Goal: Task Accomplishment & Management: Use online tool/utility

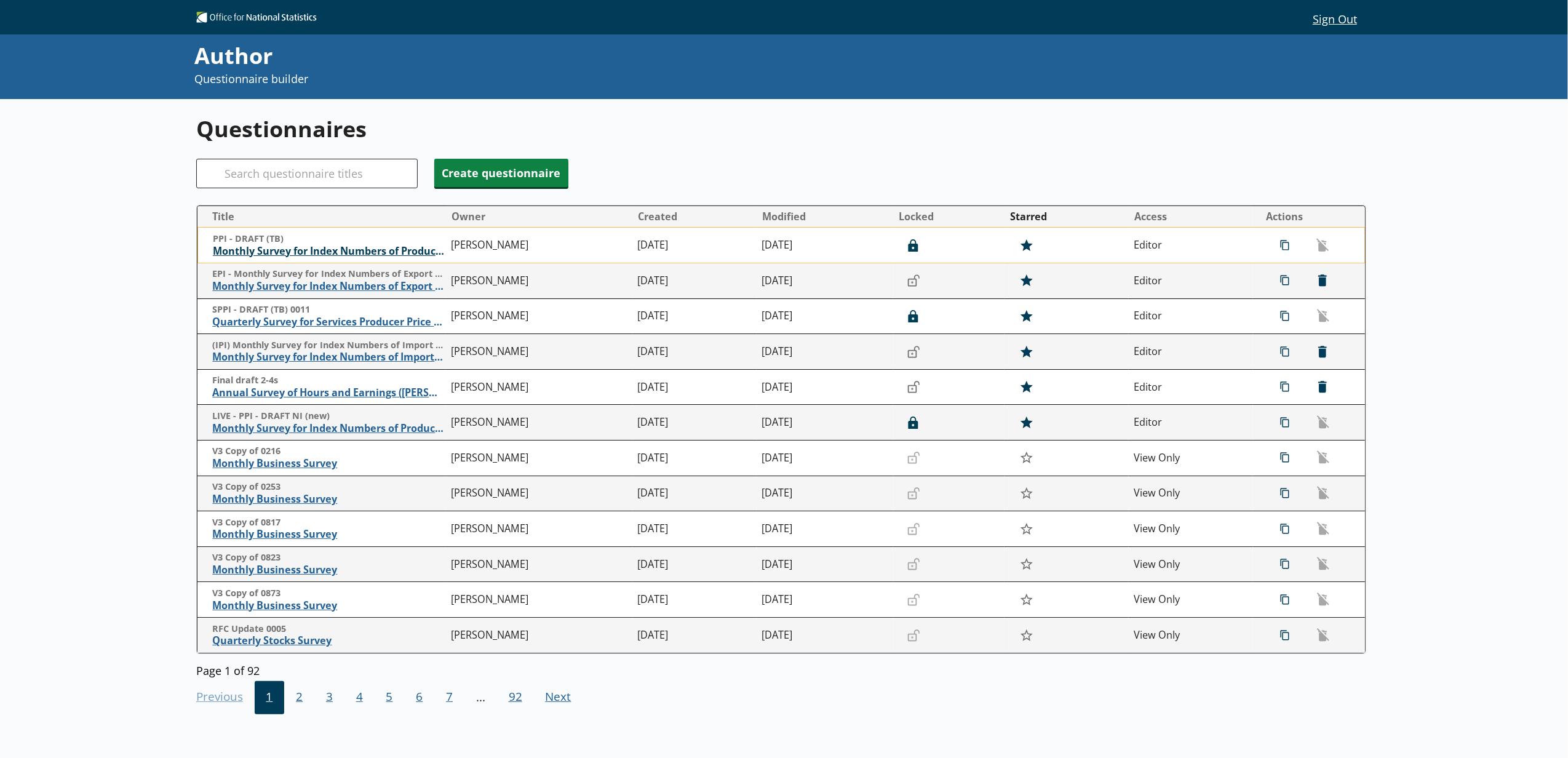
click at [296, 256] on span "Monthly Survey for Index Numbers of Producer Prices - Price Quotation Return" at bounding box center [329, 251] width 233 height 13
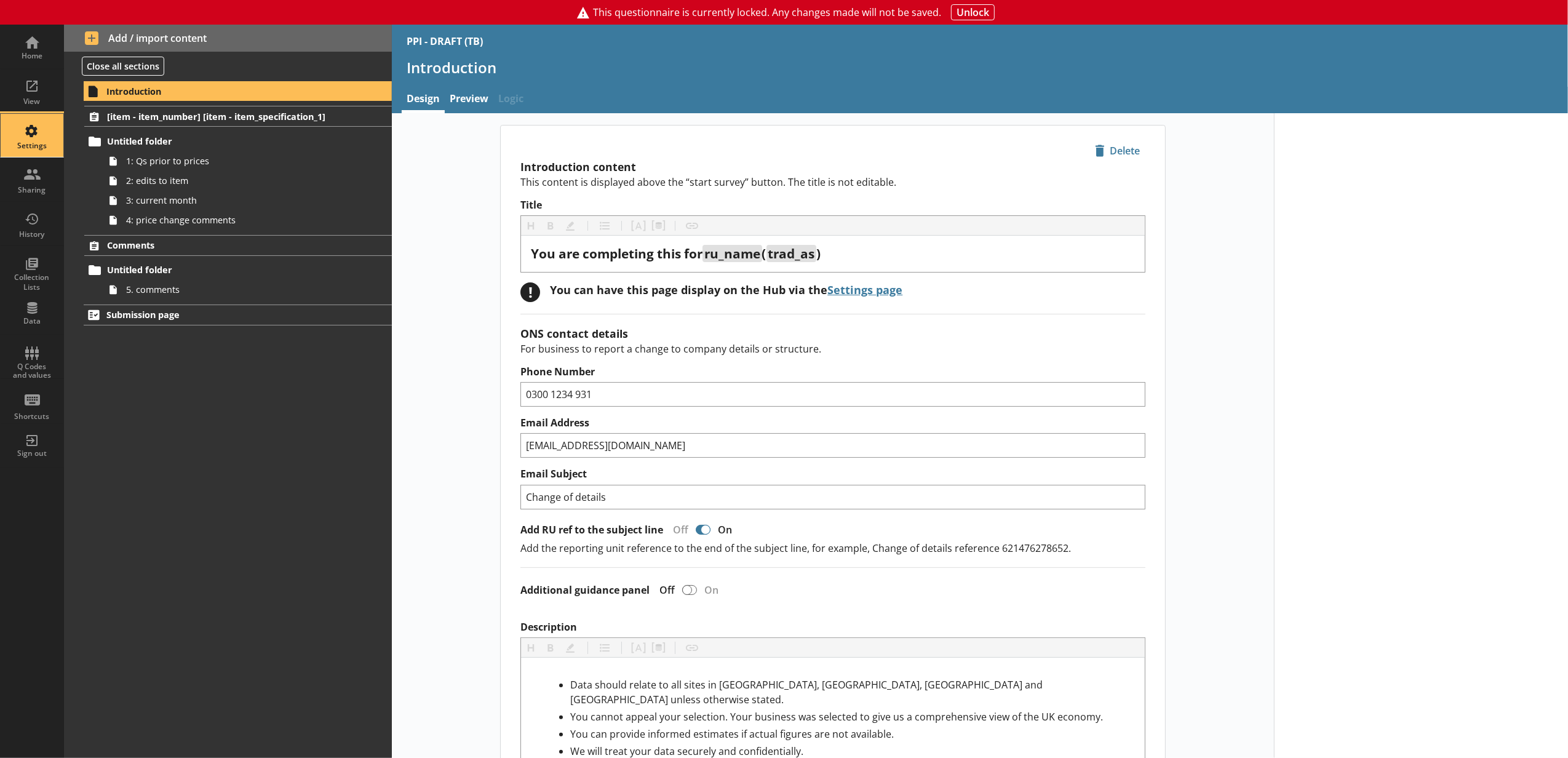
click at [45, 139] on div "Settings" at bounding box center [32, 135] width 43 height 43
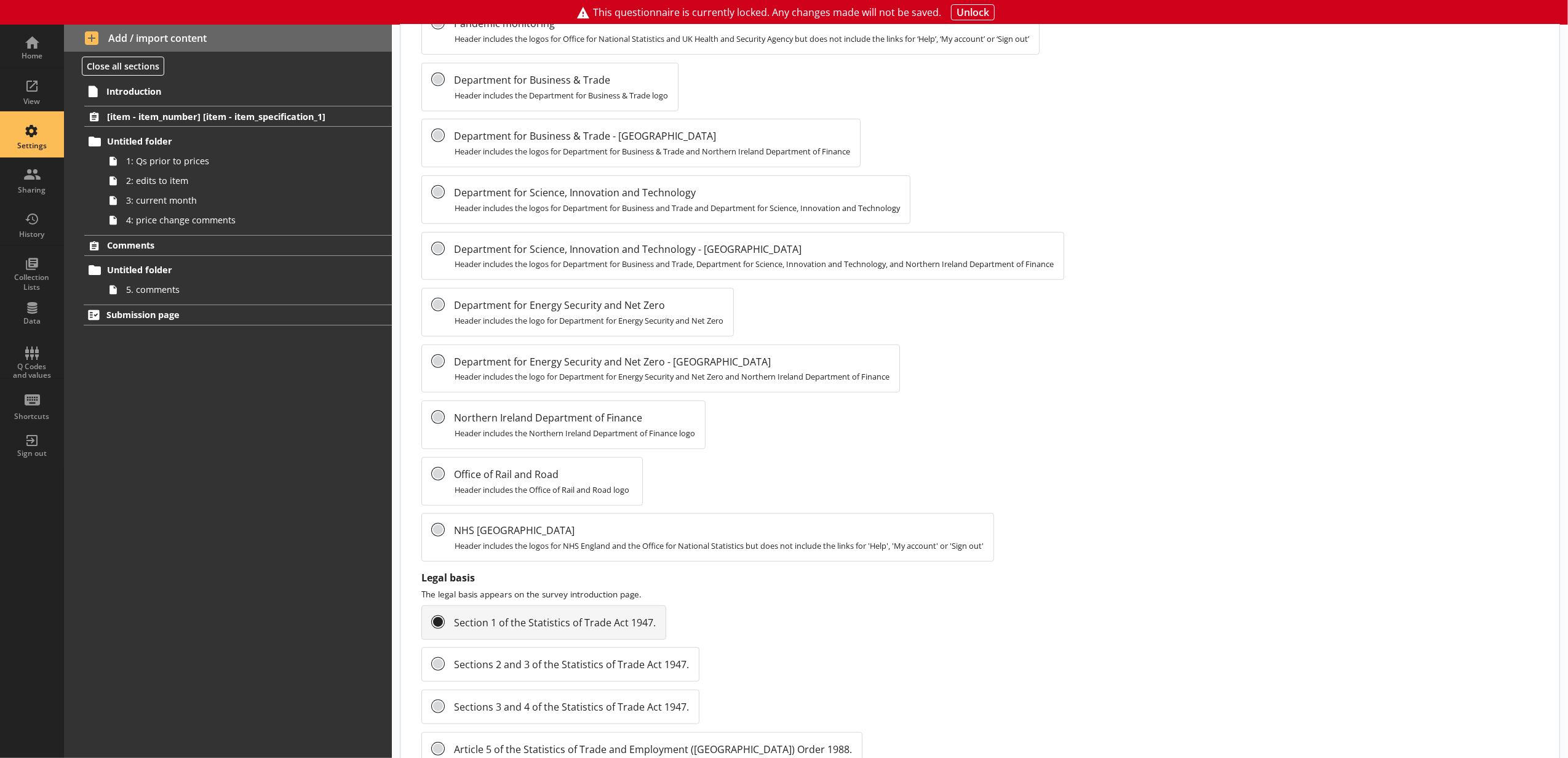
scroll to position [1112, 0]
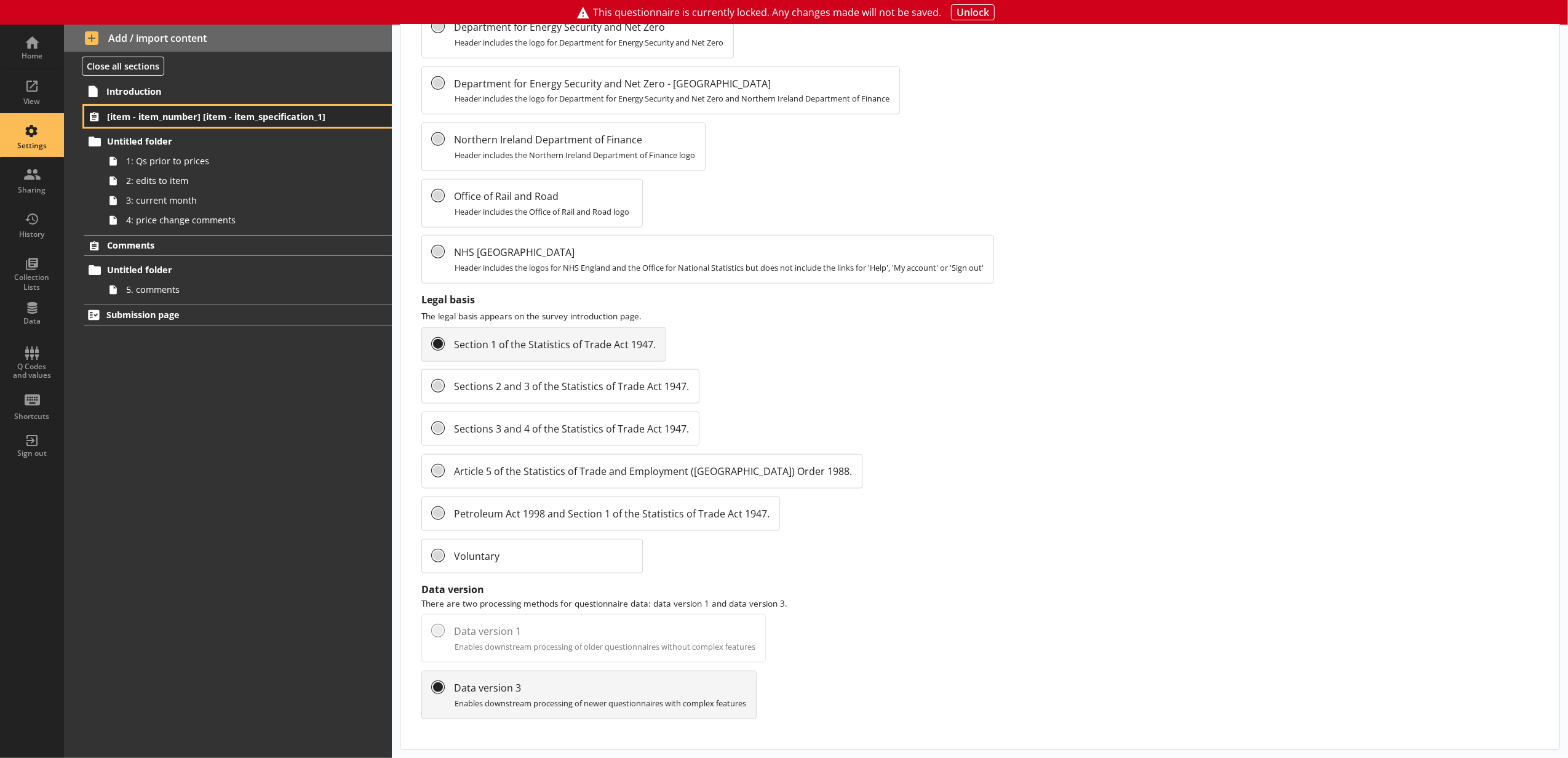
click at [136, 116] on span "[item - item_number] [item - item_specification_1]" at bounding box center [218, 116] width 224 height 11
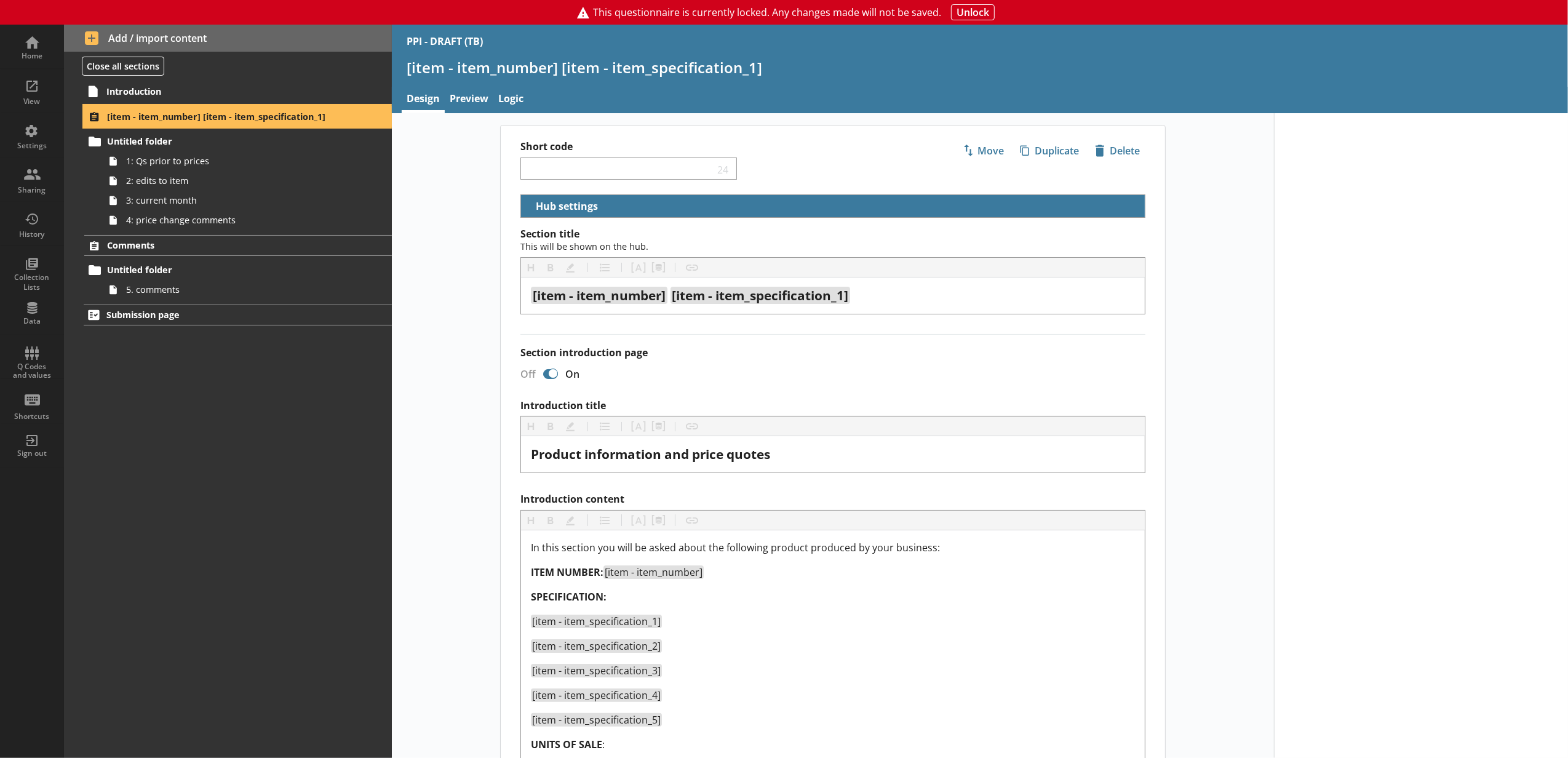
select select "373987ac-643d-478b-8d41-b39cbca33528"
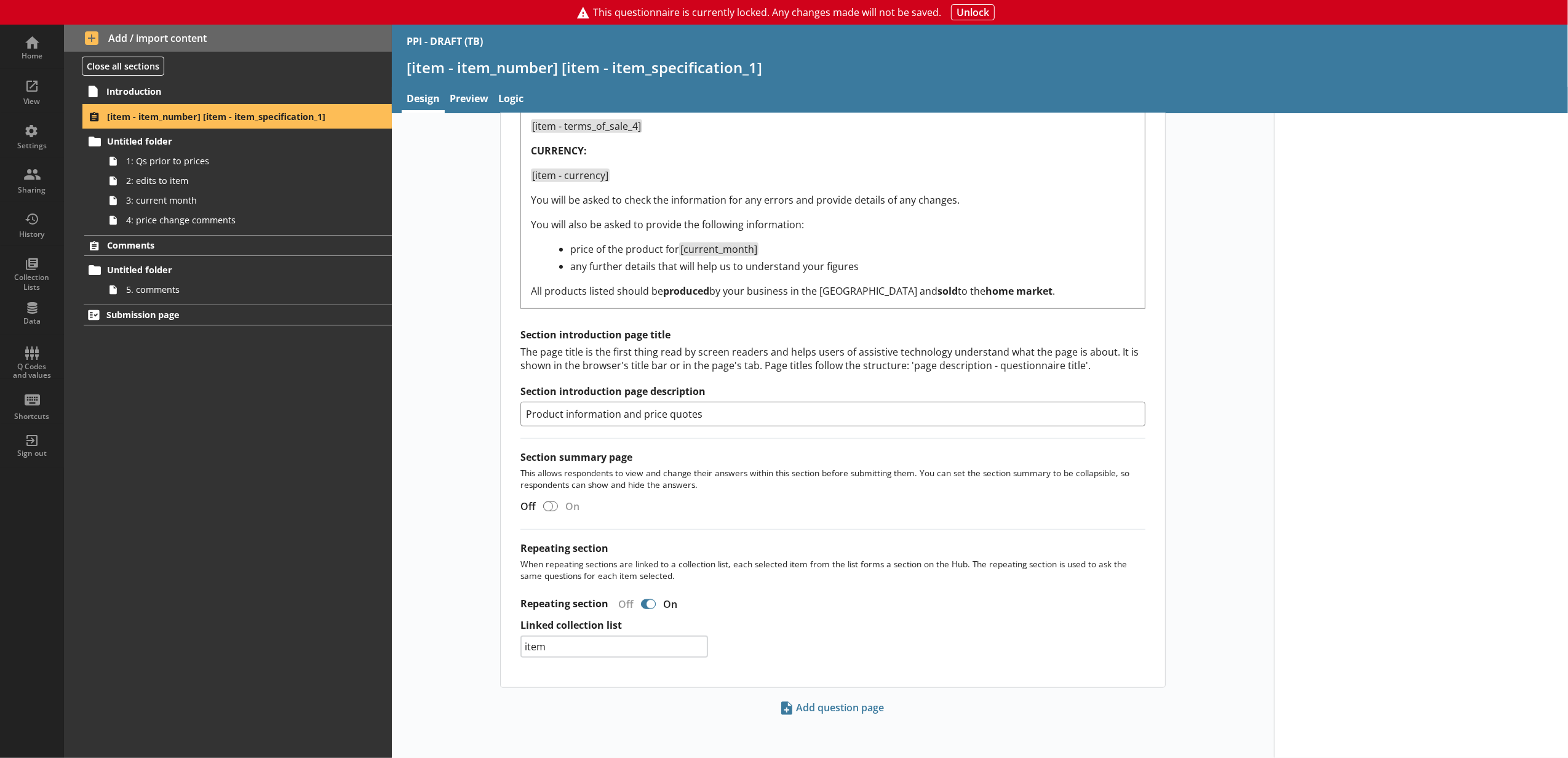
scroll to position [771, 0]
click at [142, 202] on span "3: current month" at bounding box center [230, 199] width 210 height 11
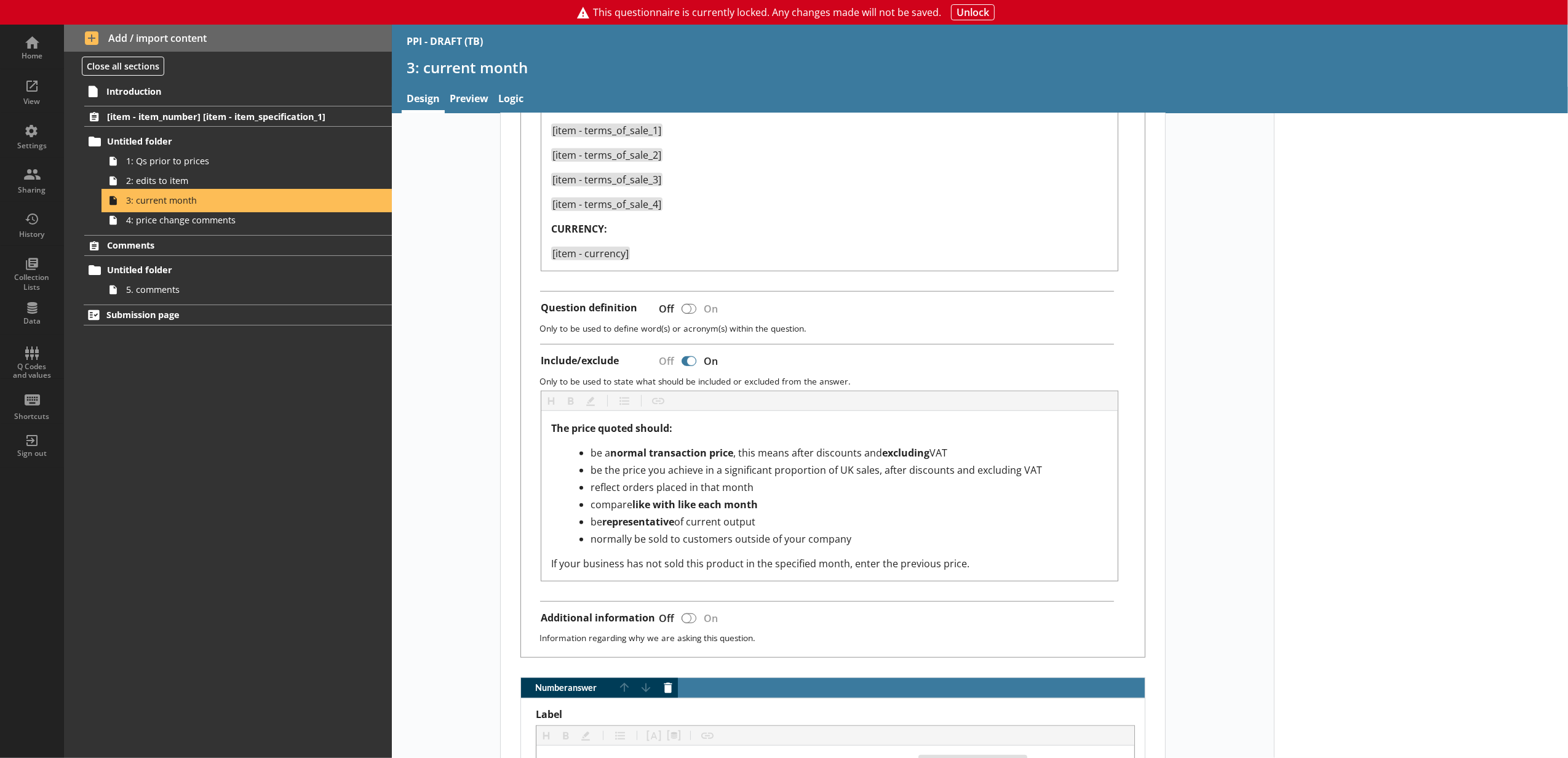
scroll to position [1245, 0]
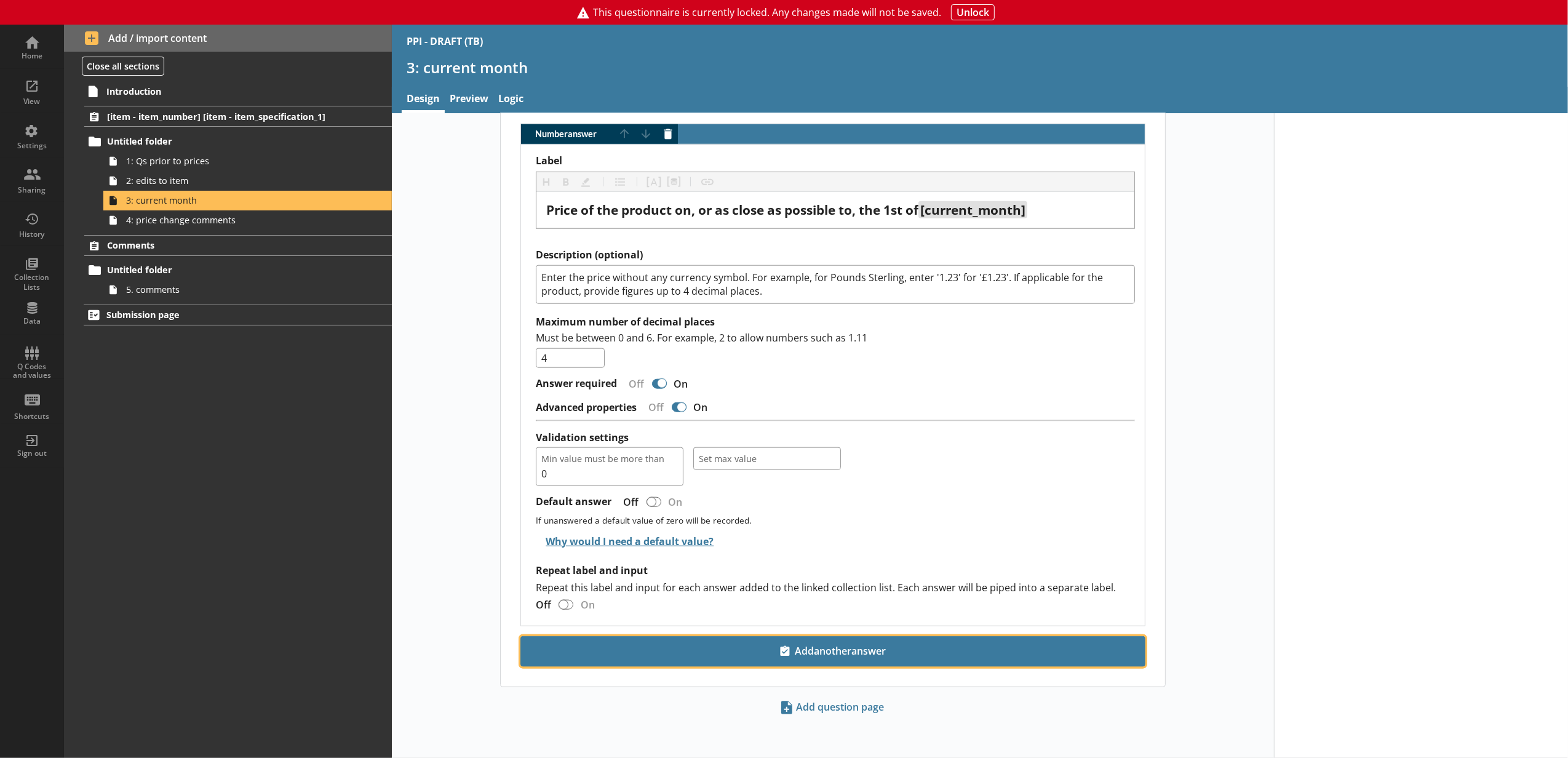
click at [734, 663] on button "Add another answer" at bounding box center [833, 651] width 624 height 31
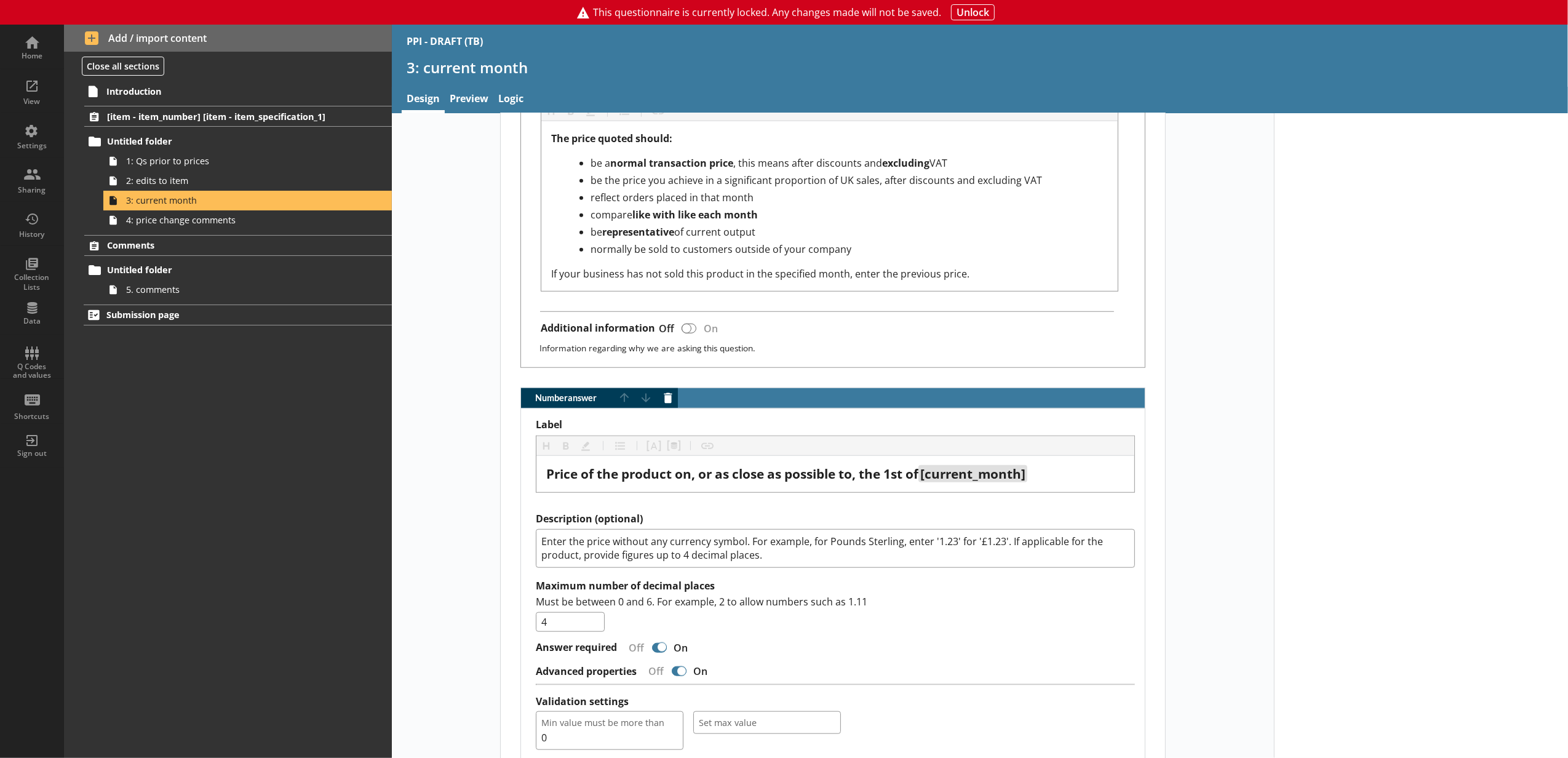
scroll to position [1108, 0]
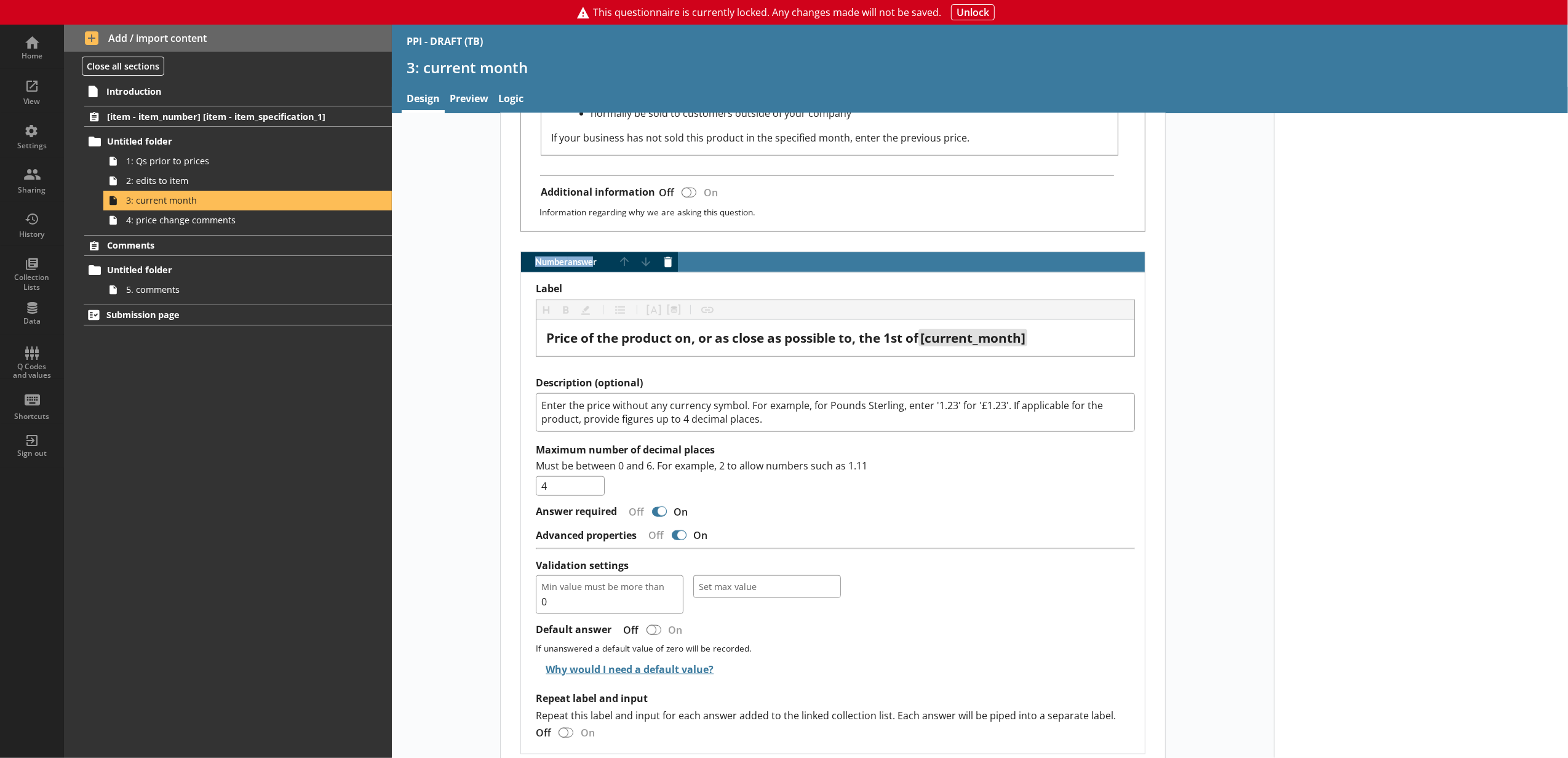
drag, startPoint x: 530, startPoint y: 266, endPoint x: 588, endPoint y: 266, distance: 58.0
click at [588, 266] on span "Number answer" at bounding box center [567, 262] width 93 height 8
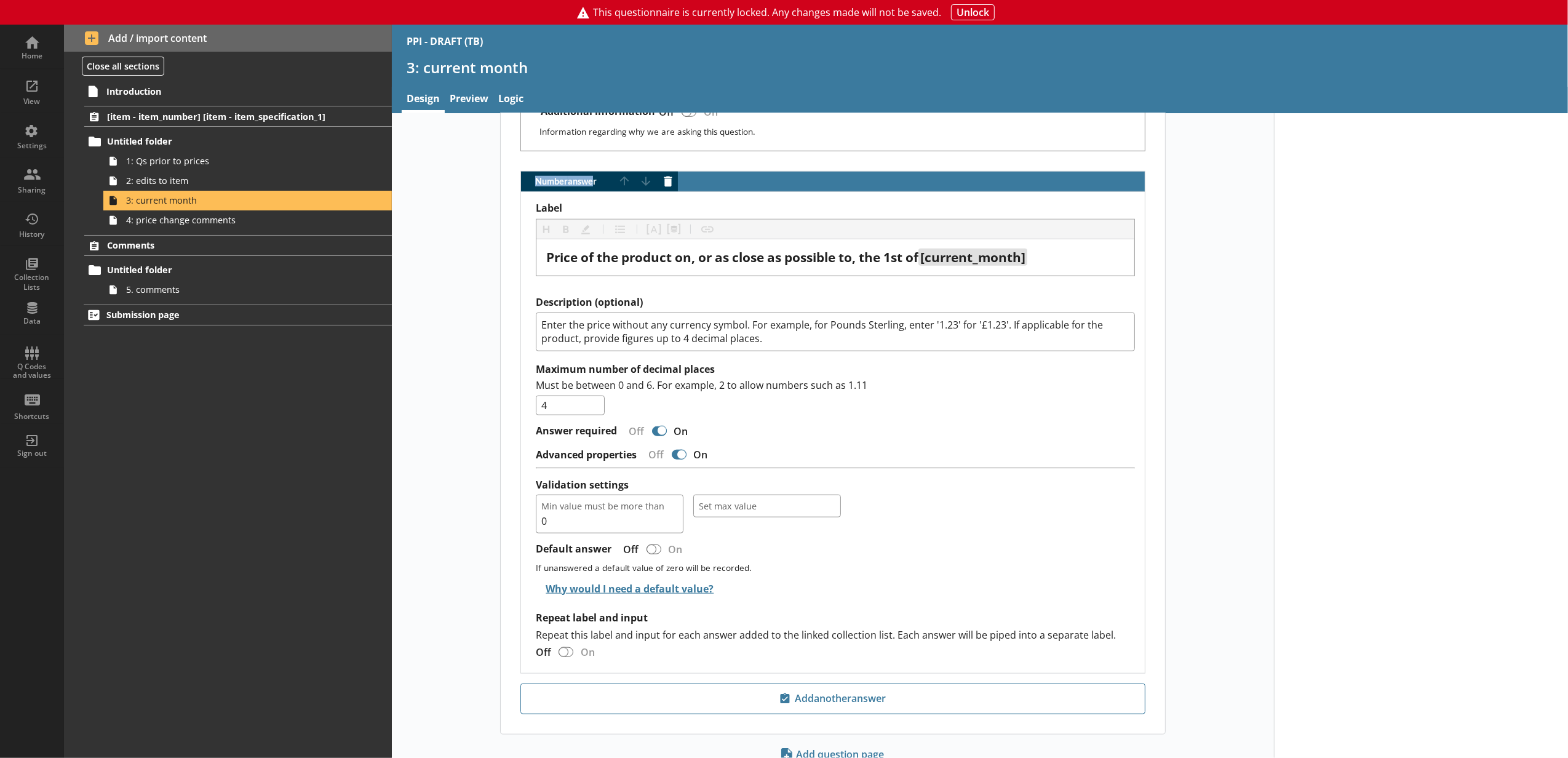
scroll to position [1245, 0]
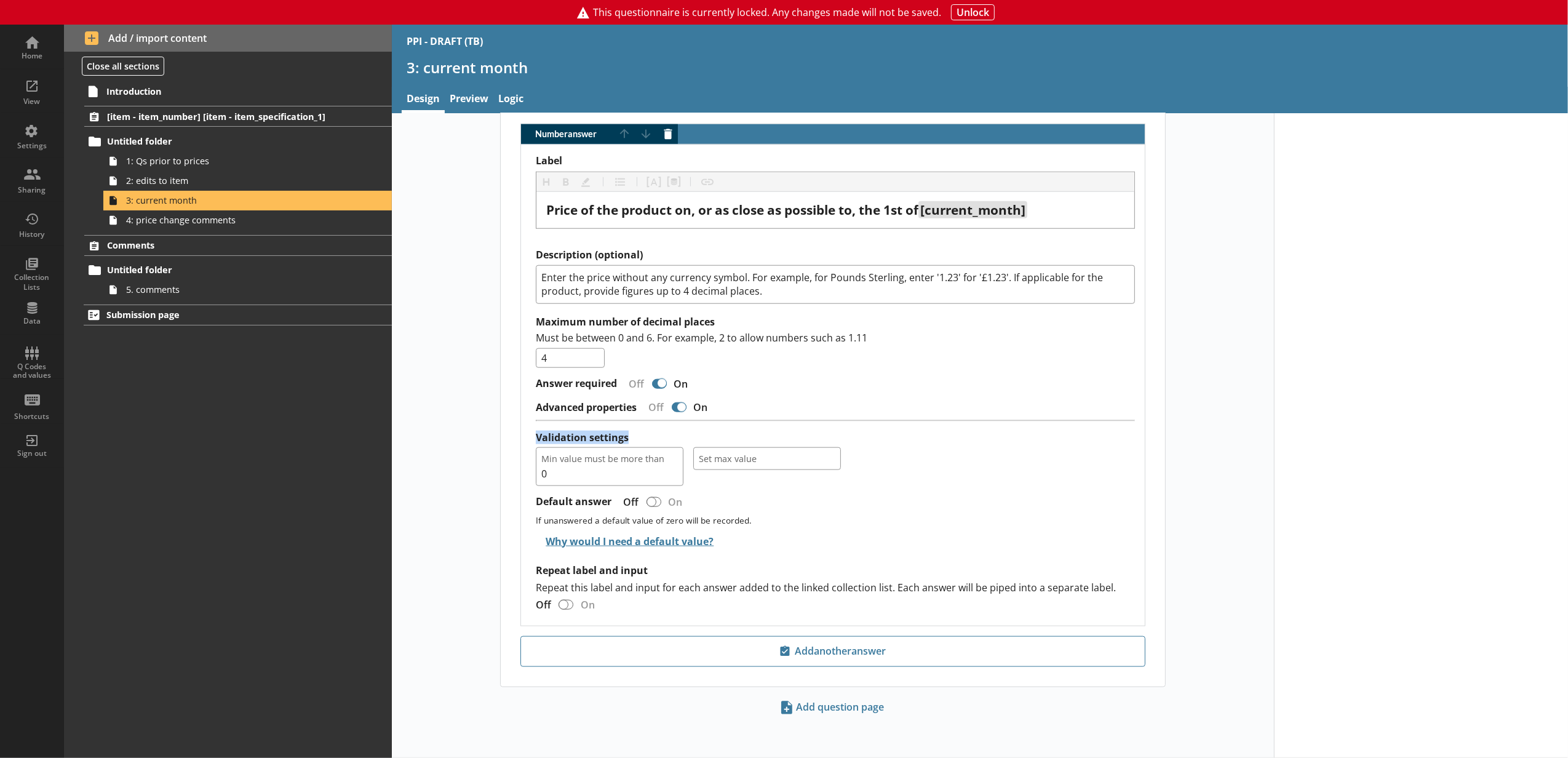
drag, startPoint x: 527, startPoint y: 428, endPoint x: 635, endPoint y: 427, distance: 108.0
click at [635, 427] on div "Label Heading Heading Bold Bold Highlight Highlight List List Pipe answer Pipe …" at bounding box center [832, 385] width 624 height 481
drag, startPoint x: 519, startPoint y: 497, endPoint x: 609, endPoint y: 502, distance: 90.1
click at [609, 502] on div "Label Heading Heading Bold Bold Highlight Highlight List List Pipe answer Pipe …" at bounding box center [832, 385] width 624 height 481
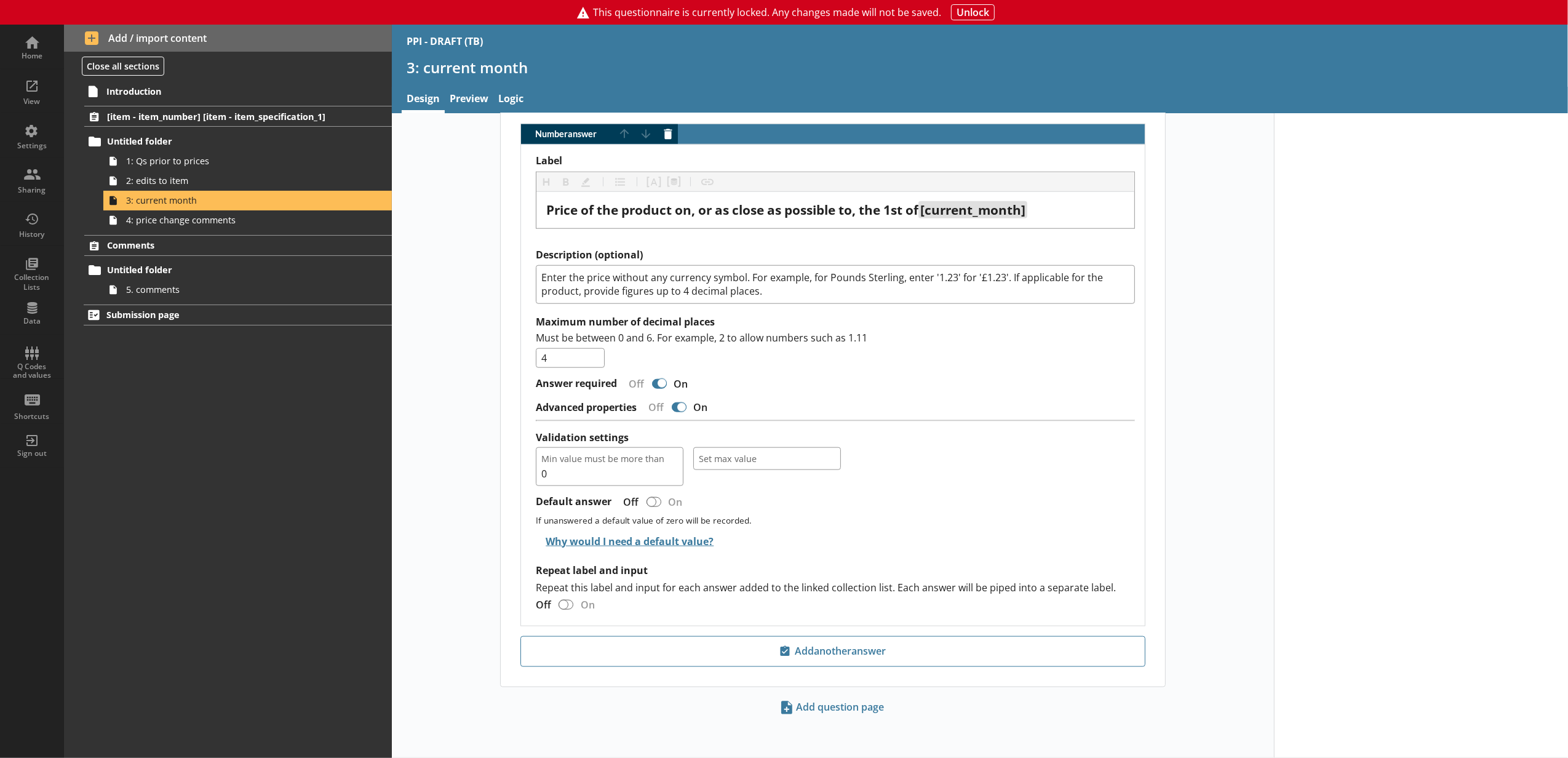
click at [47, 60] on div "Home" at bounding box center [32, 55] width 43 height 10
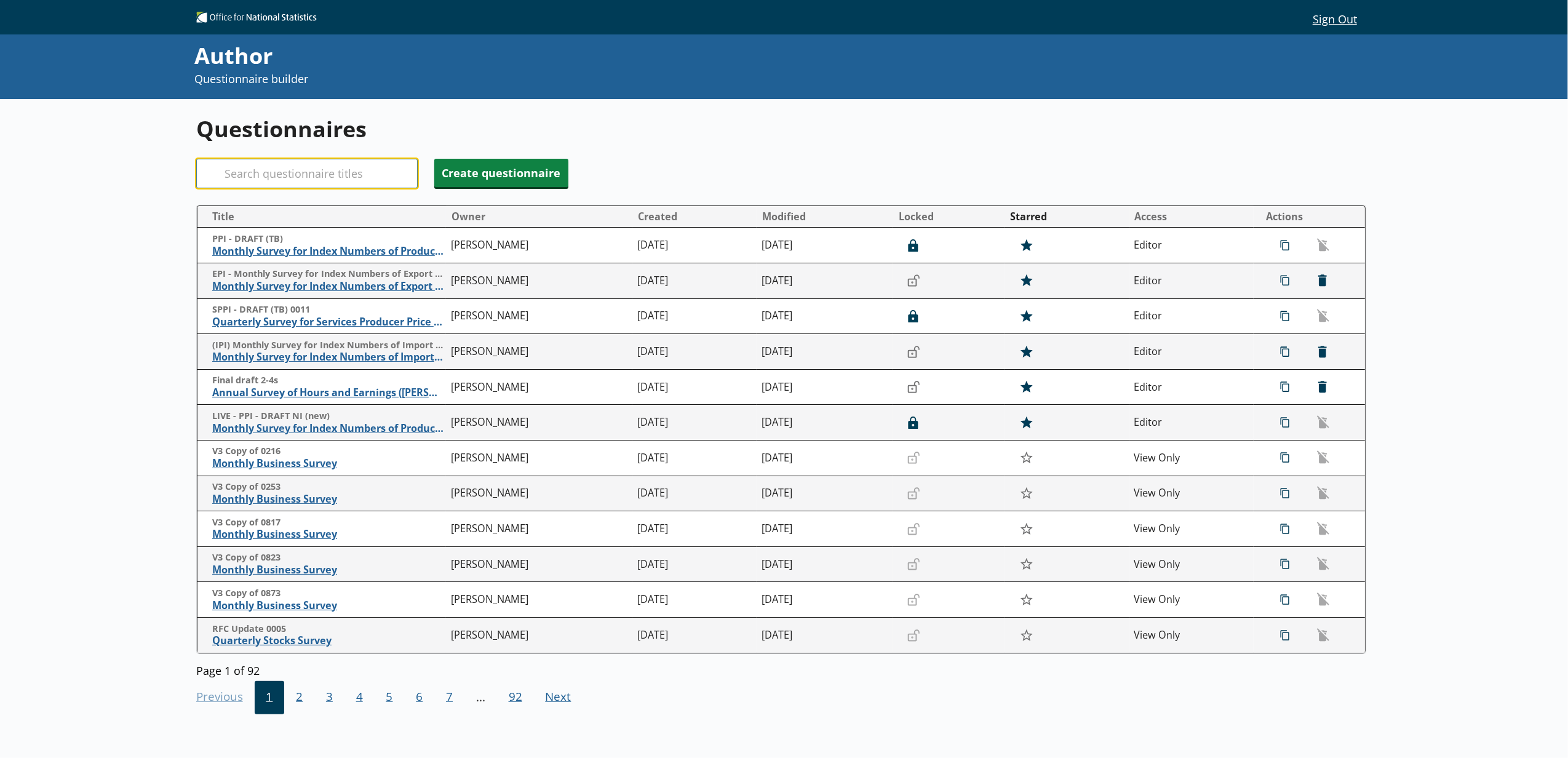
click at [251, 172] on input "Search" at bounding box center [307, 173] width 221 height 30
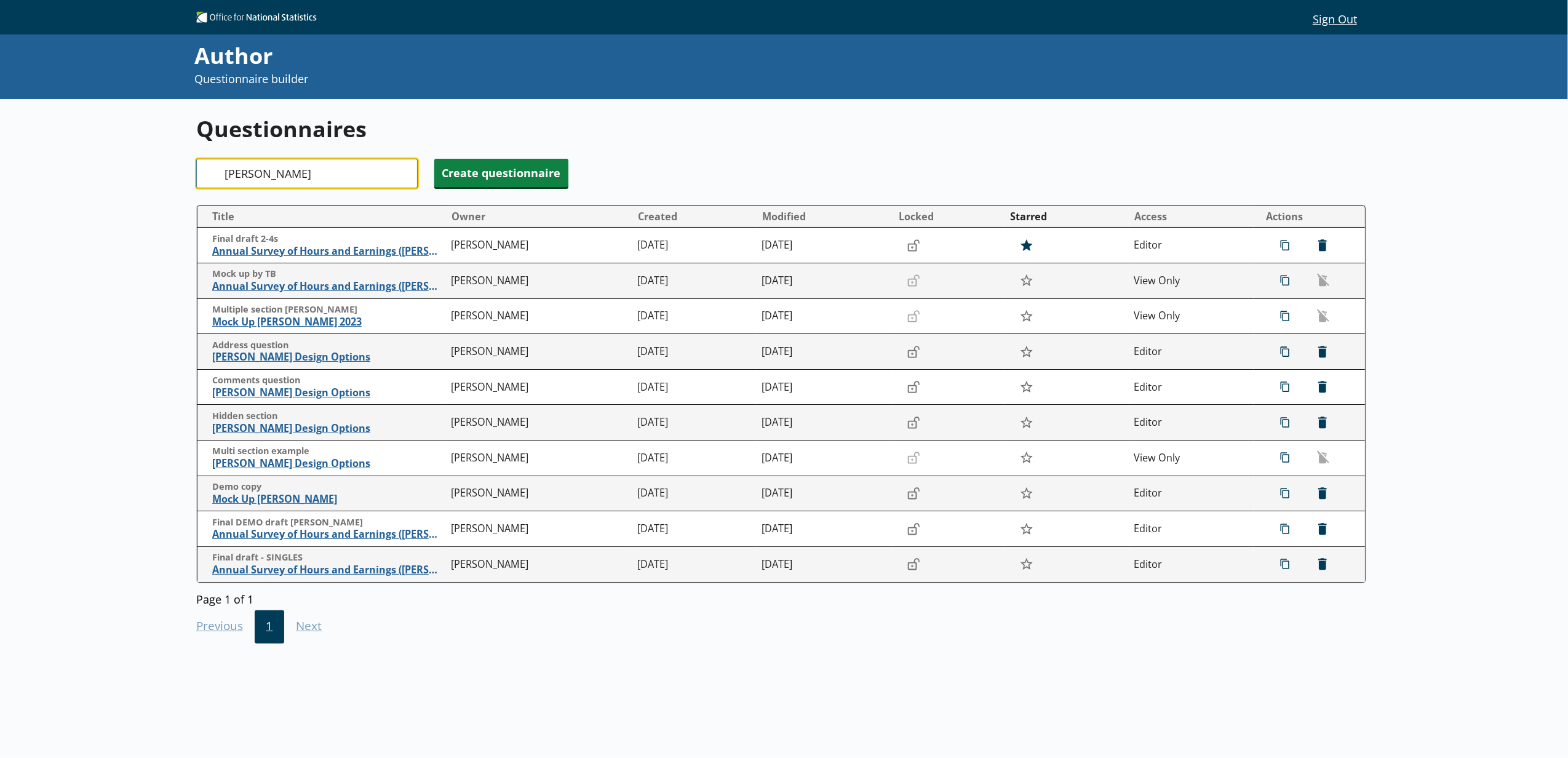
type input "[PERSON_NAME]"
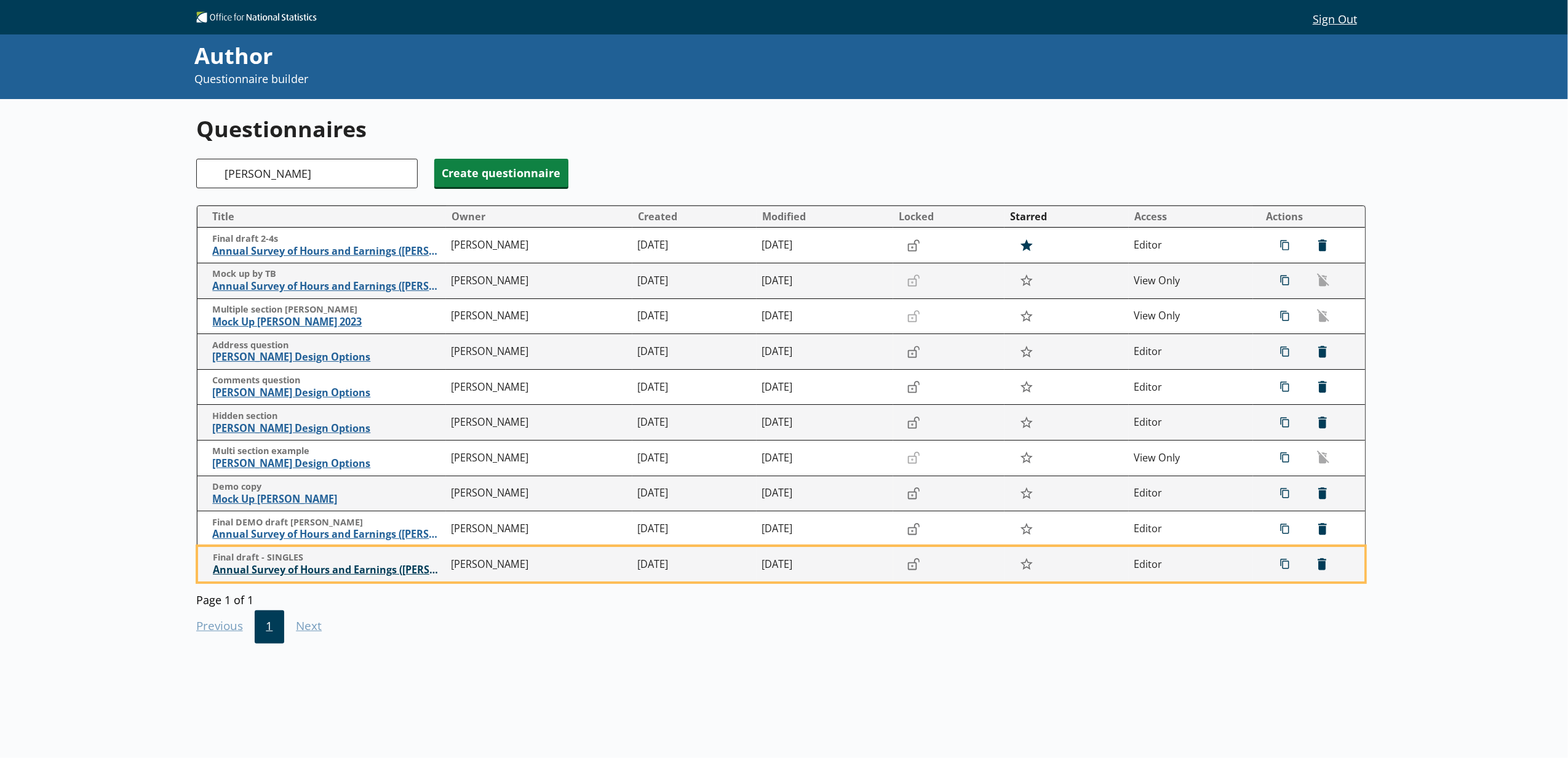
click at [355, 573] on span "Annual Survey of Hours and Earnings ([PERSON_NAME])" at bounding box center [329, 569] width 233 height 13
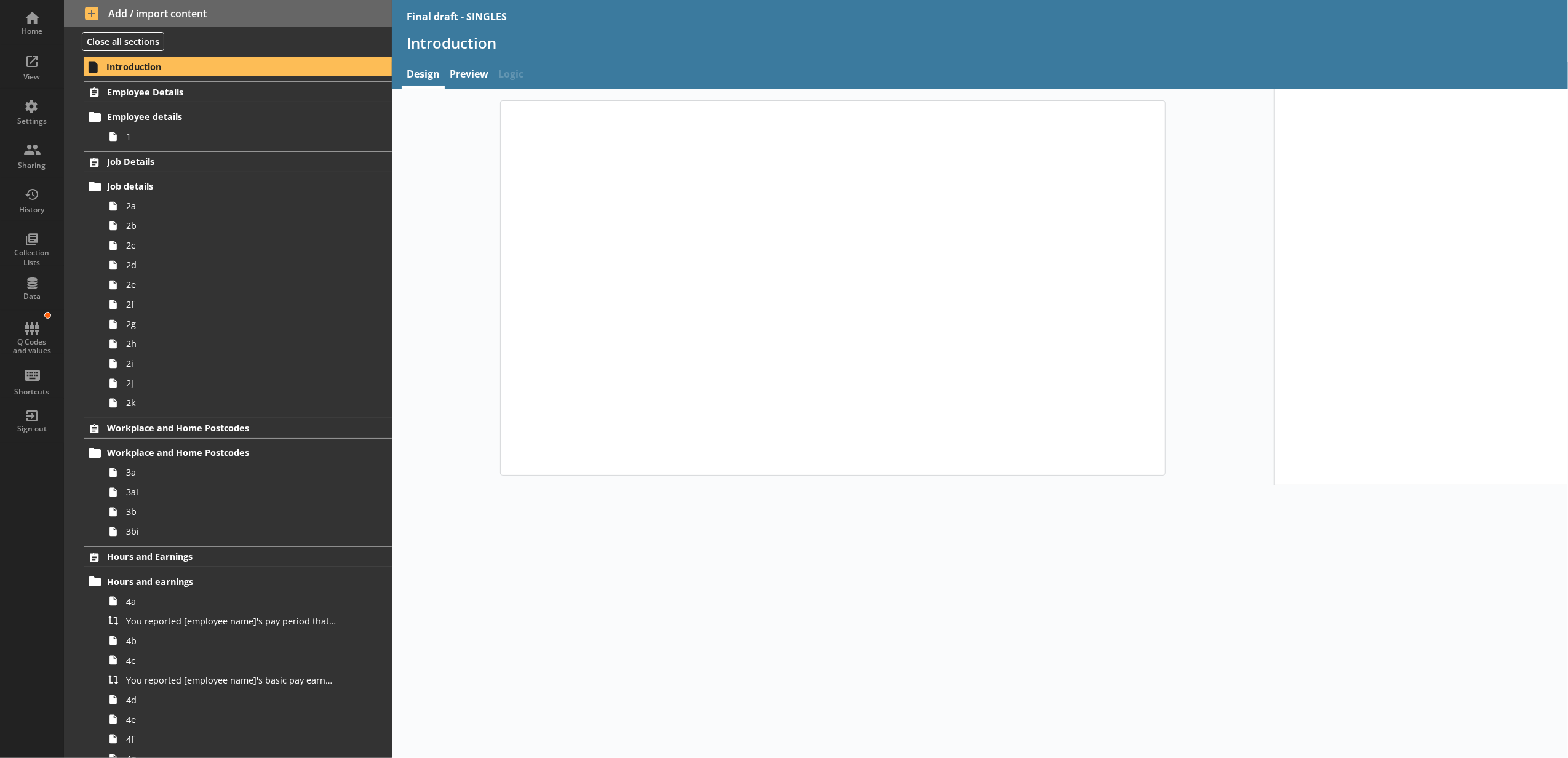
type textarea "x"
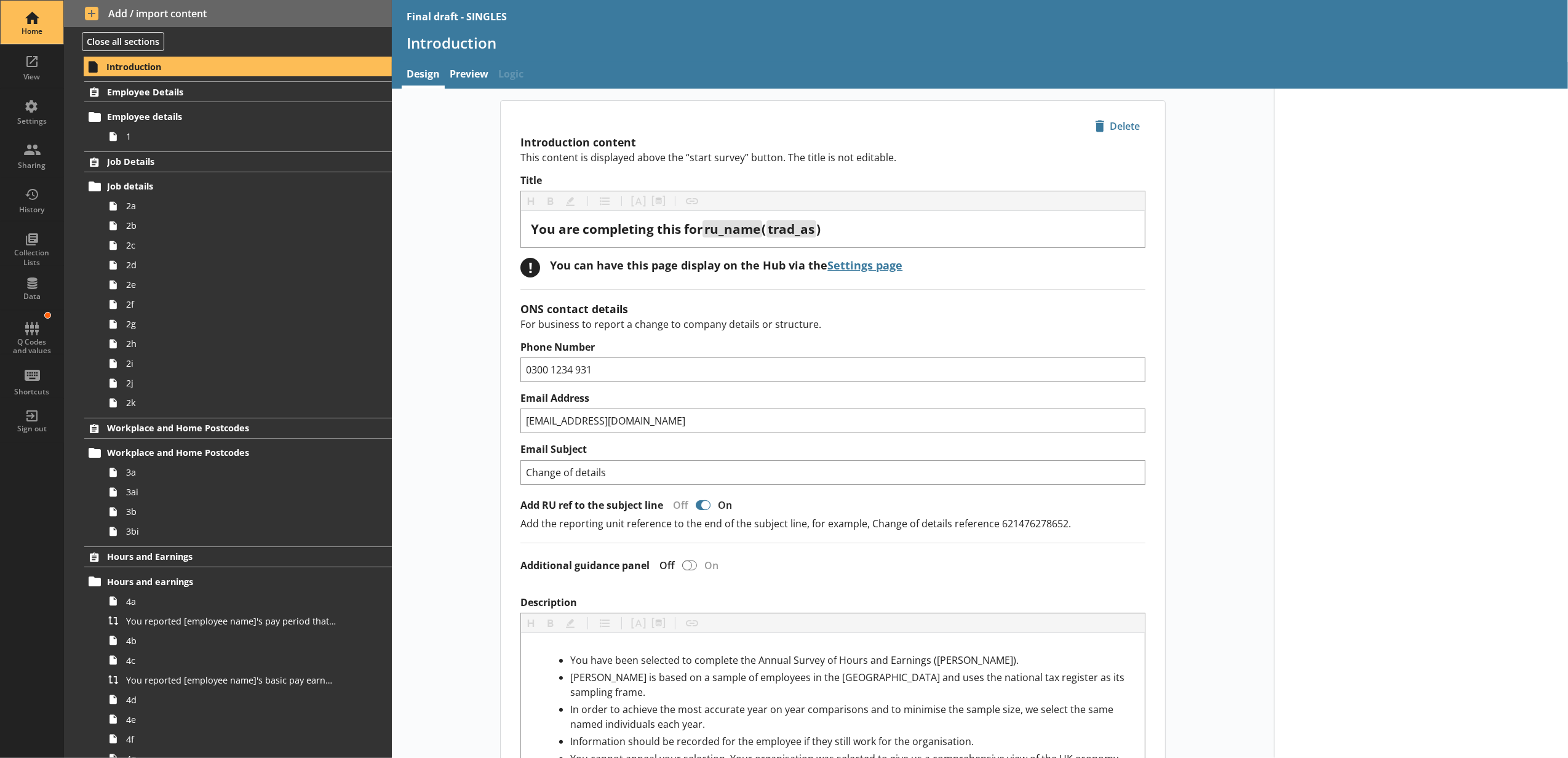
click at [34, 18] on div "Home" at bounding box center [32, 22] width 43 height 43
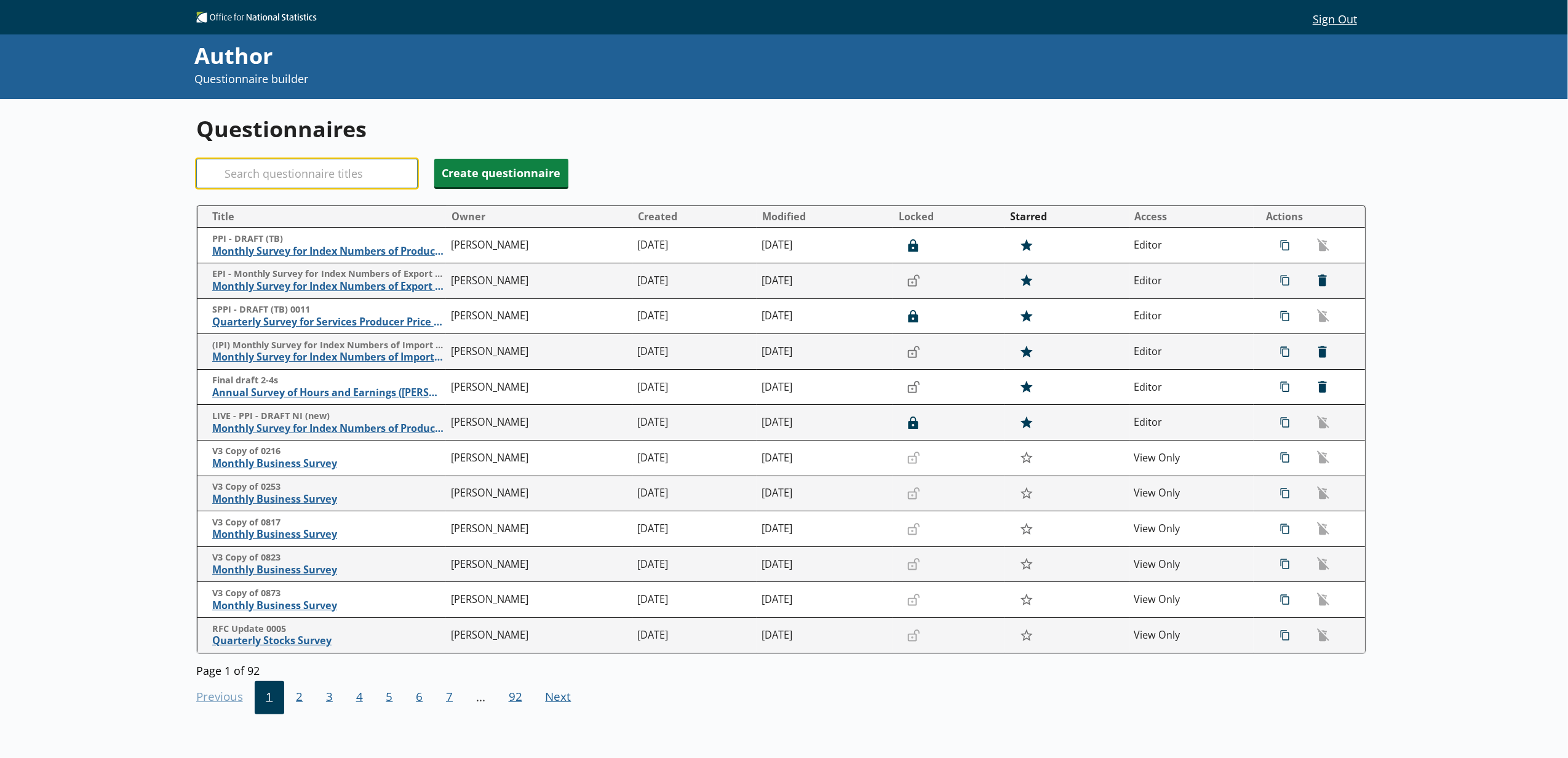
click at [286, 178] on input "Search" at bounding box center [307, 173] width 221 height 30
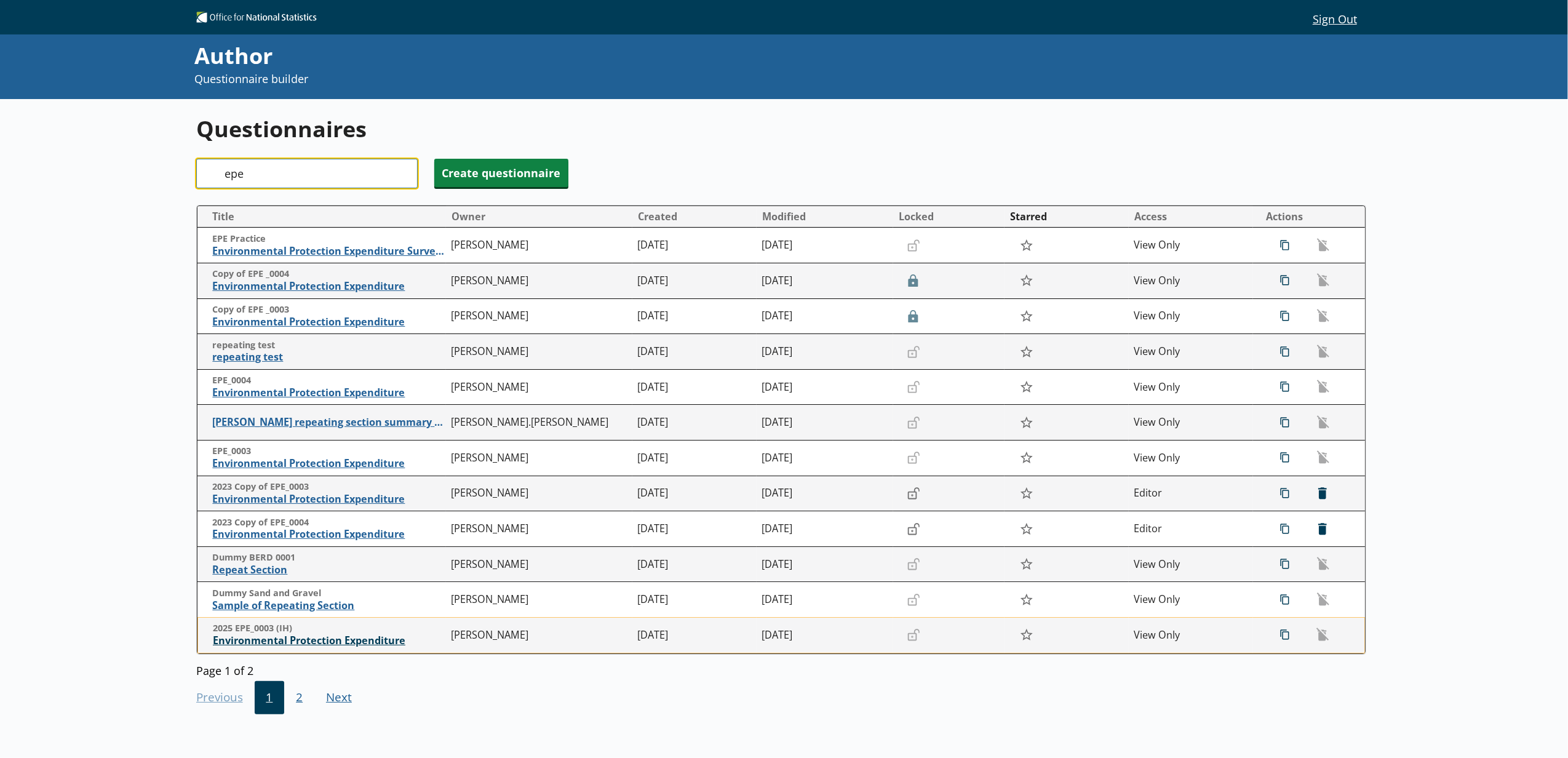
type input "epe"
click at [348, 647] on span "Environmental Protection Expenditure" at bounding box center [329, 641] width 233 height 13
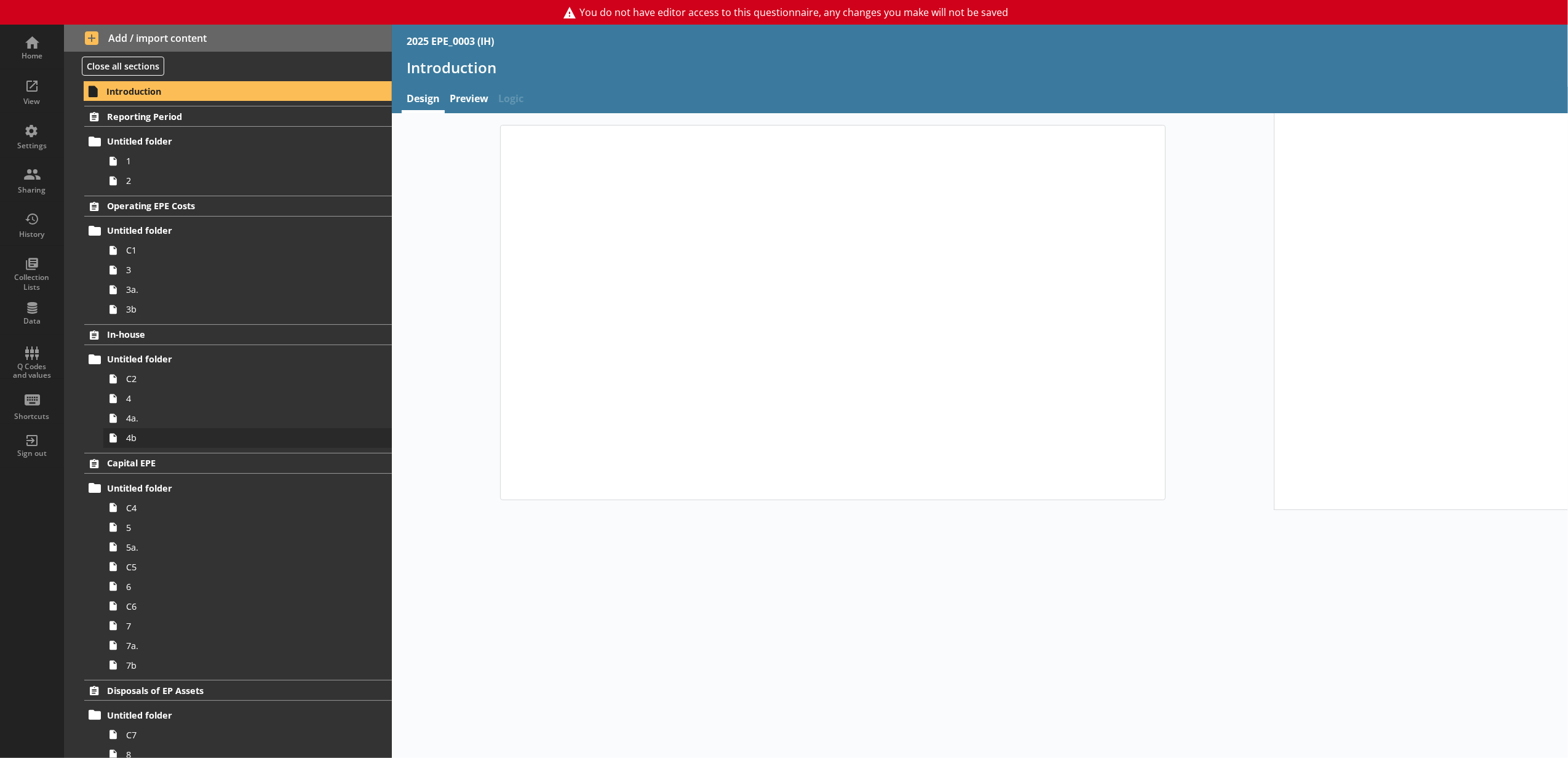
type textarea "x"
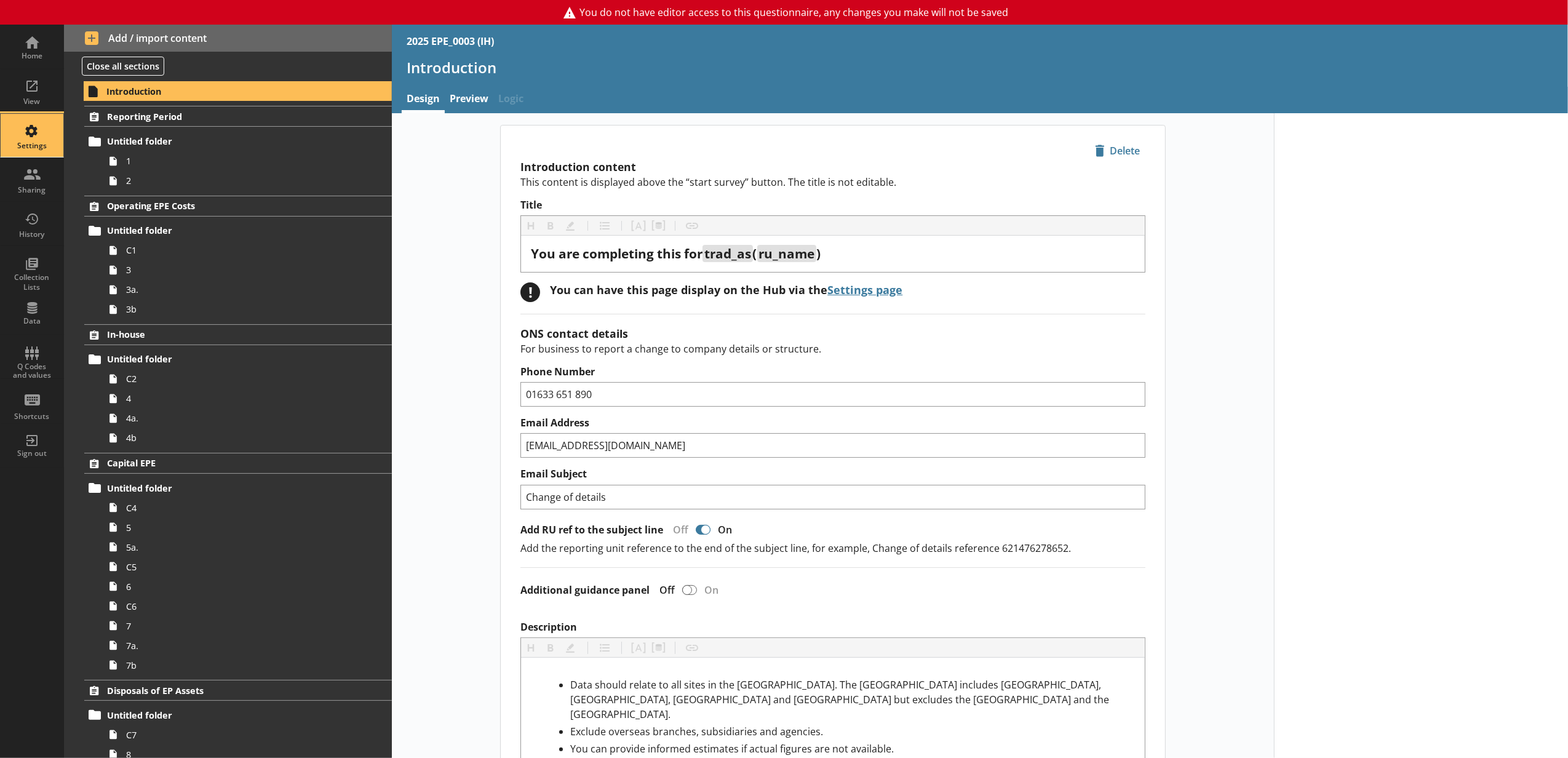
click at [52, 152] on div "Settings" at bounding box center [32, 135] width 43 height 43
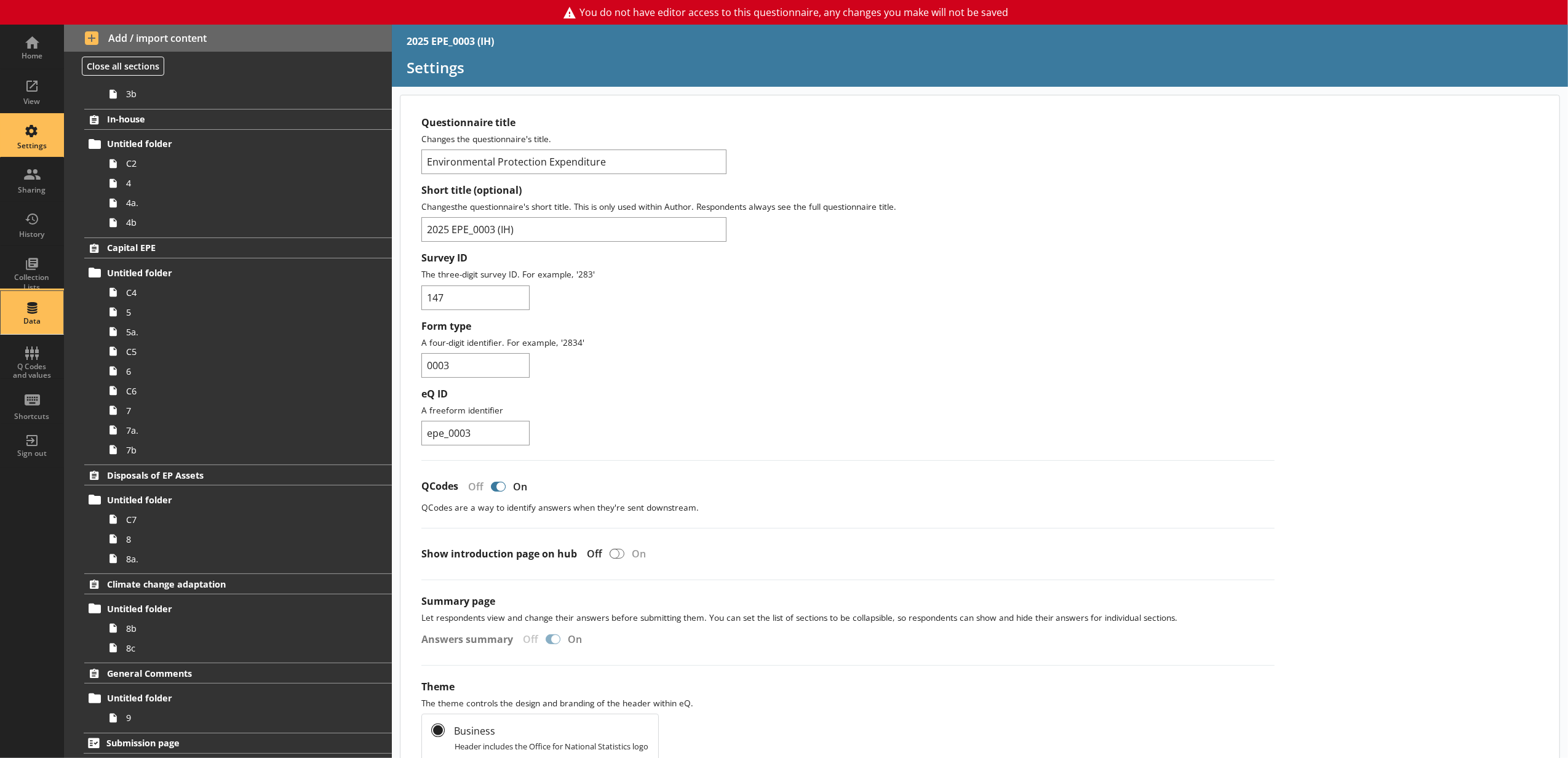
click at [43, 301] on div "Data" at bounding box center [32, 312] width 43 height 43
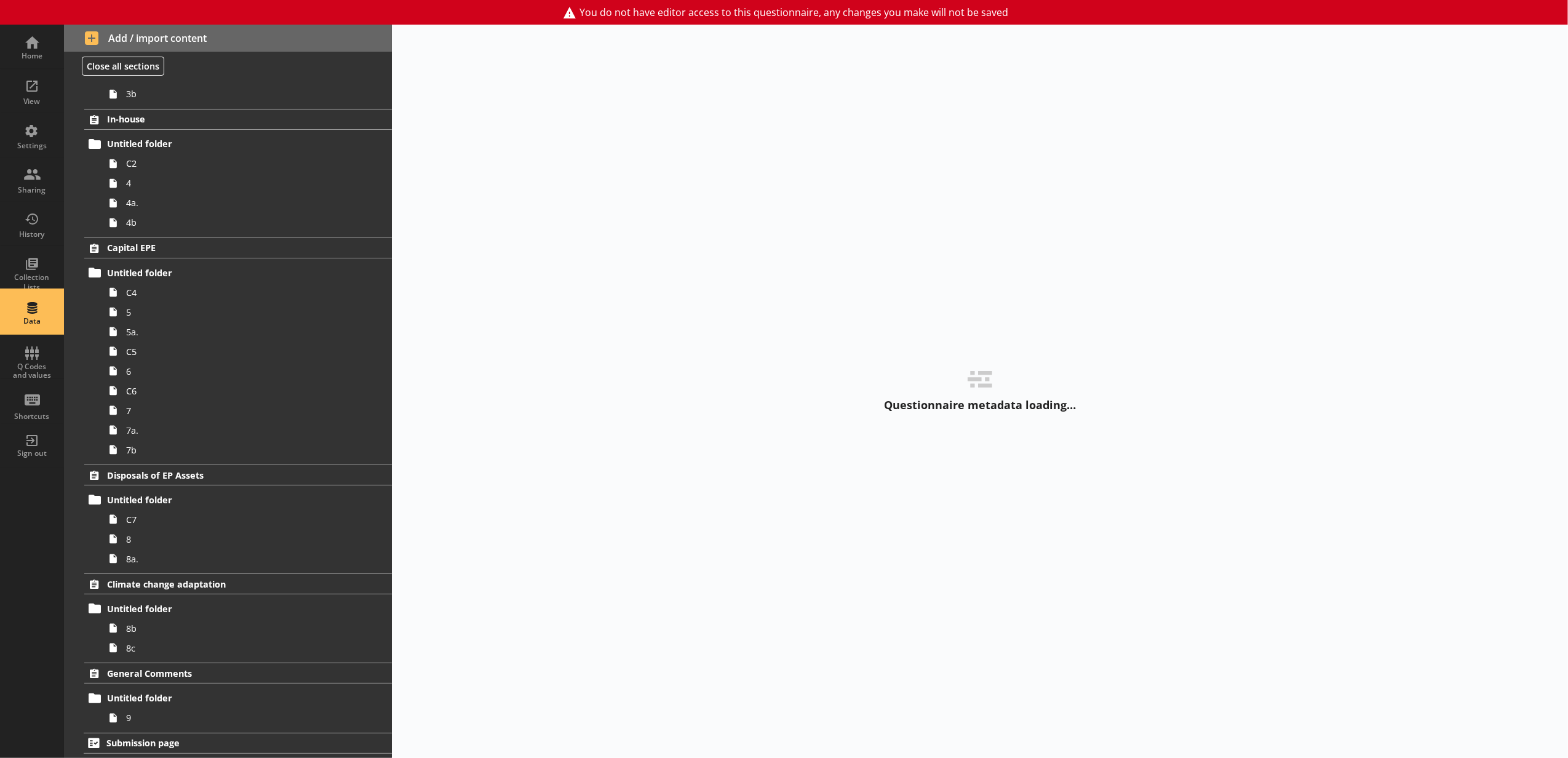
select select "Date"
